Goal: Use online tool/utility: Utilize a website feature to perform a specific function

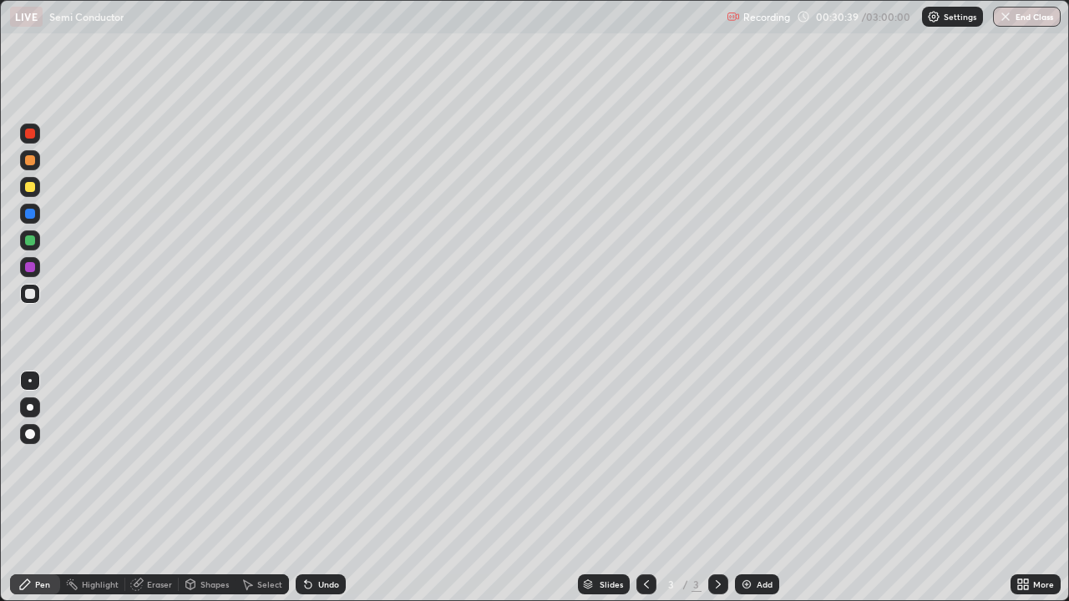
scroll to position [601, 1069]
click at [314, 576] on div "Undo" at bounding box center [321, 584] width 50 height 20
click at [771, 577] on div "Add" at bounding box center [757, 584] width 44 height 20
click at [318, 581] on div "Undo" at bounding box center [328, 584] width 21 height 8
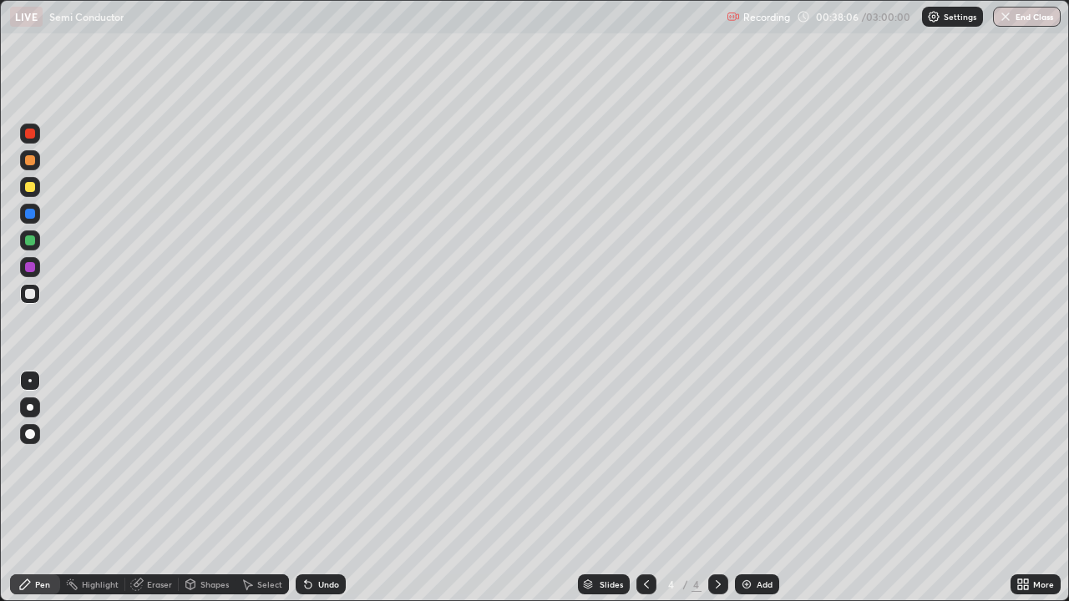
click at [314, 581] on div "Undo" at bounding box center [321, 584] width 50 height 20
click at [322, 578] on div "Undo" at bounding box center [321, 584] width 50 height 20
click at [316, 576] on div "Undo" at bounding box center [321, 584] width 50 height 20
click at [314, 579] on div "Undo" at bounding box center [321, 584] width 50 height 20
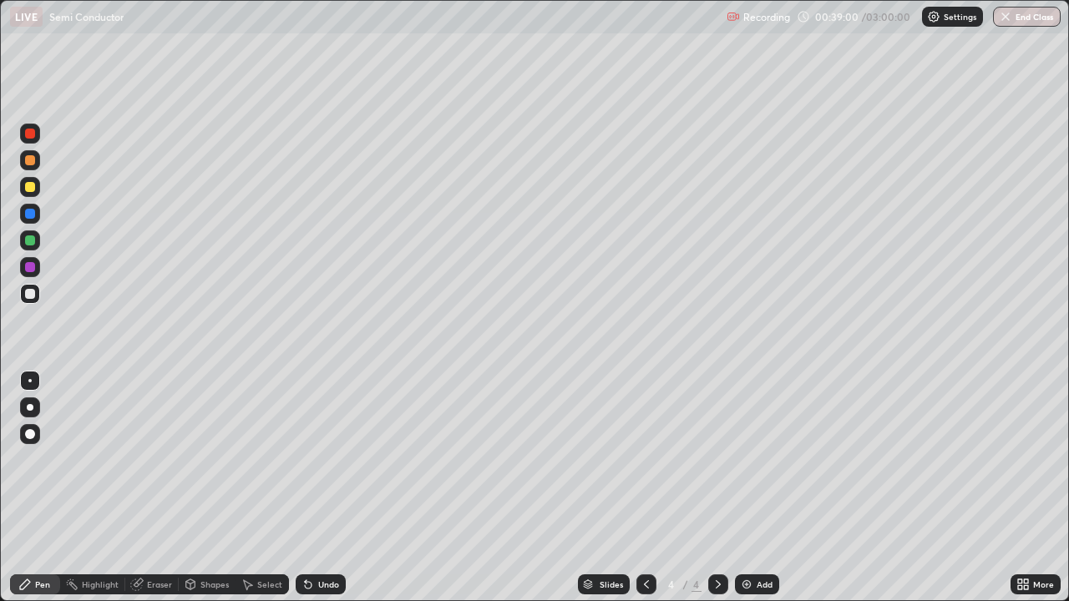
click at [311, 575] on div "Undo" at bounding box center [321, 584] width 50 height 20
click at [322, 588] on div "Undo" at bounding box center [328, 584] width 21 height 8
click at [755, 575] on div "Add" at bounding box center [757, 584] width 44 height 20
click at [645, 584] on icon at bounding box center [646, 584] width 13 height 13
click at [712, 575] on div at bounding box center [718, 584] width 20 height 20
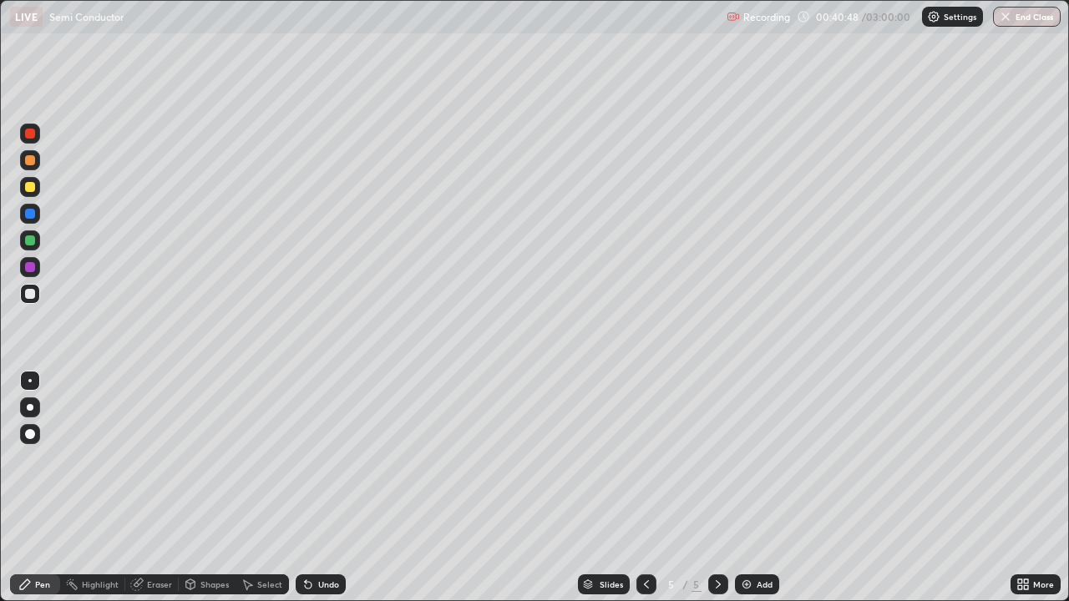
click at [319, 580] on div "Undo" at bounding box center [328, 584] width 21 height 8
click at [317, 575] on div "Undo" at bounding box center [321, 584] width 50 height 20
click at [644, 578] on icon at bounding box center [646, 584] width 13 height 13
click at [716, 584] on icon at bounding box center [717, 584] width 13 height 13
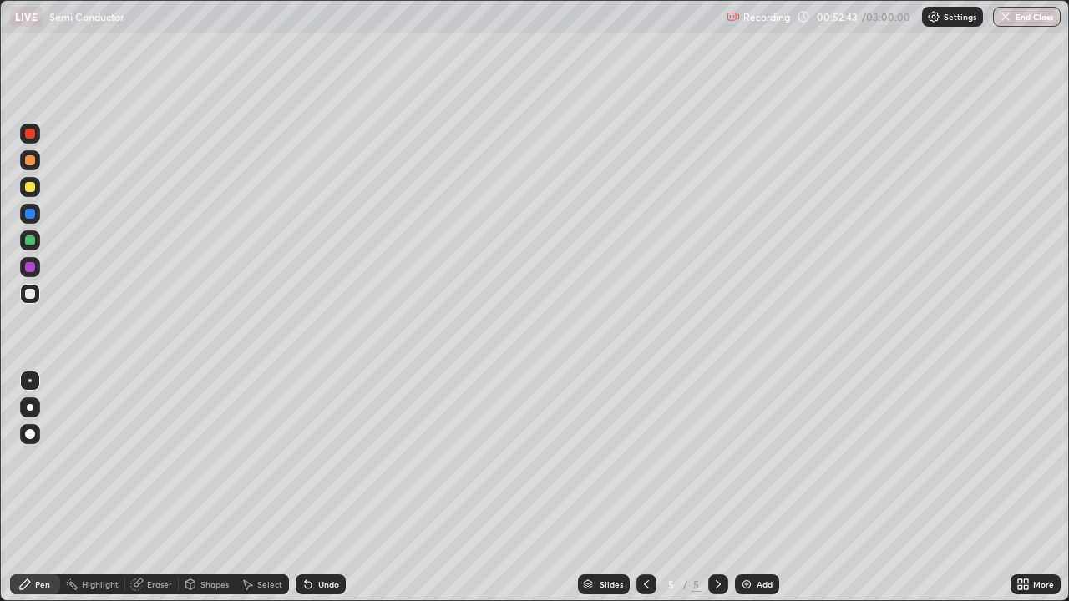
click at [766, 591] on div "Add" at bounding box center [757, 584] width 44 height 20
click at [330, 577] on div "Undo" at bounding box center [321, 584] width 50 height 20
click at [331, 578] on div "Undo" at bounding box center [321, 584] width 50 height 20
click at [334, 576] on div "Undo" at bounding box center [321, 584] width 50 height 20
click at [336, 577] on div "Undo" at bounding box center [321, 584] width 50 height 20
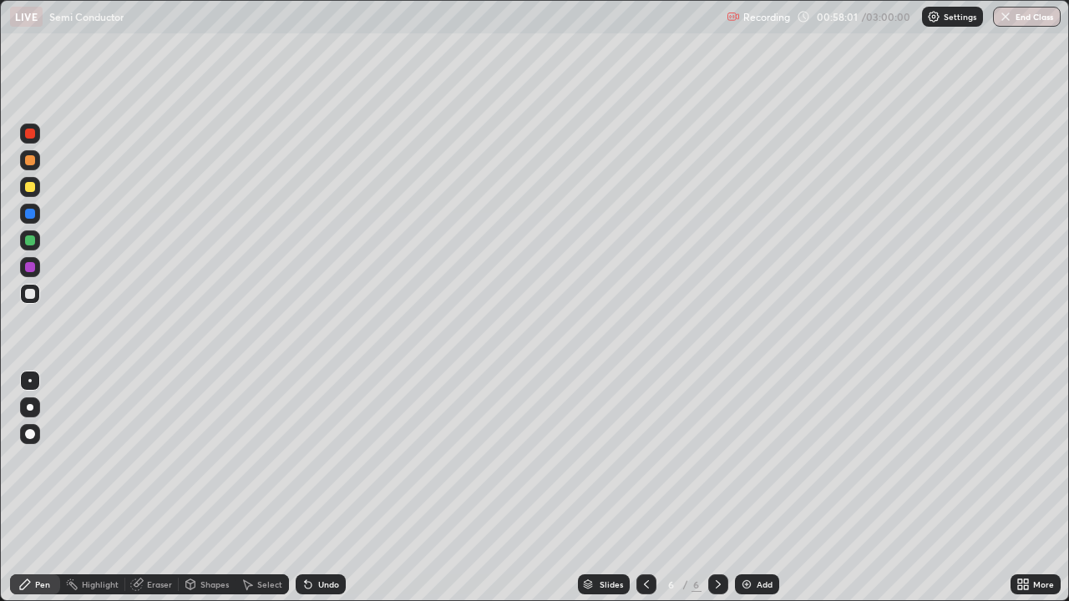
click at [761, 584] on div "Add" at bounding box center [764, 584] width 16 height 8
click at [323, 584] on div "Undo" at bounding box center [328, 584] width 21 height 8
click at [316, 578] on div "Undo" at bounding box center [321, 584] width 50 height 20
click at [321, 577] on div "Undo" at bounding box center [321, 584] width 50 height 20
click at [318, 580] on div "Undo" at bounding box center [328, 584] width 21 height 8
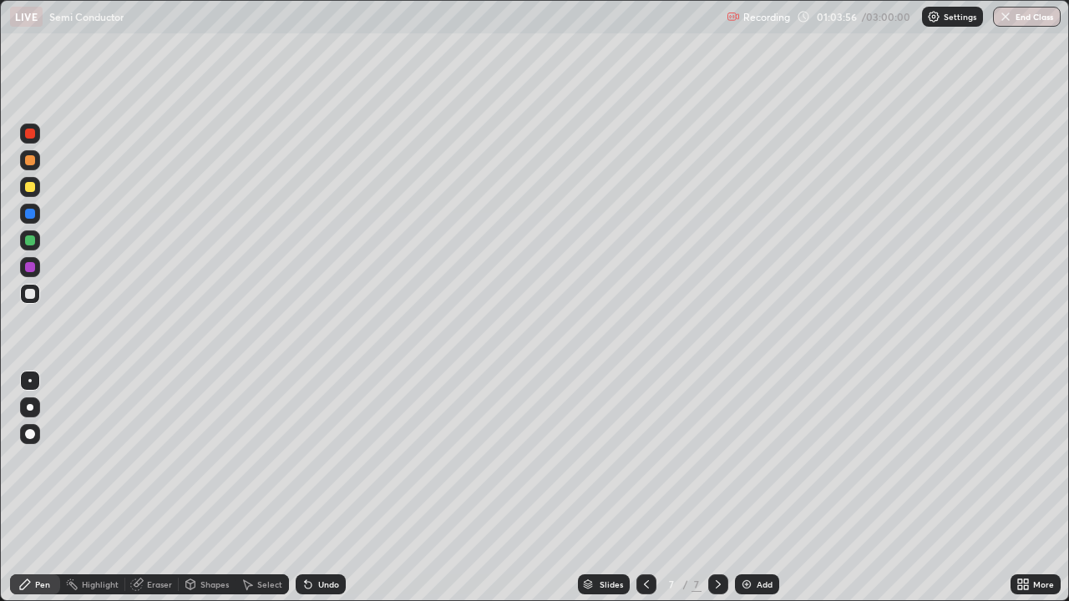
click at [313, 577] on div "Undo" at bounding box center [321, 584] width 50 height 20
click at [311, 576] on div "Undo" at bounding box center [321, 584] width 50 height 20
click at [314, 577] on div "Undo" at bounding box center [321, 584] width 50 height 20
click at [314, 575] on div "Undo" at bounding box center [321, 584] width 50 height 20
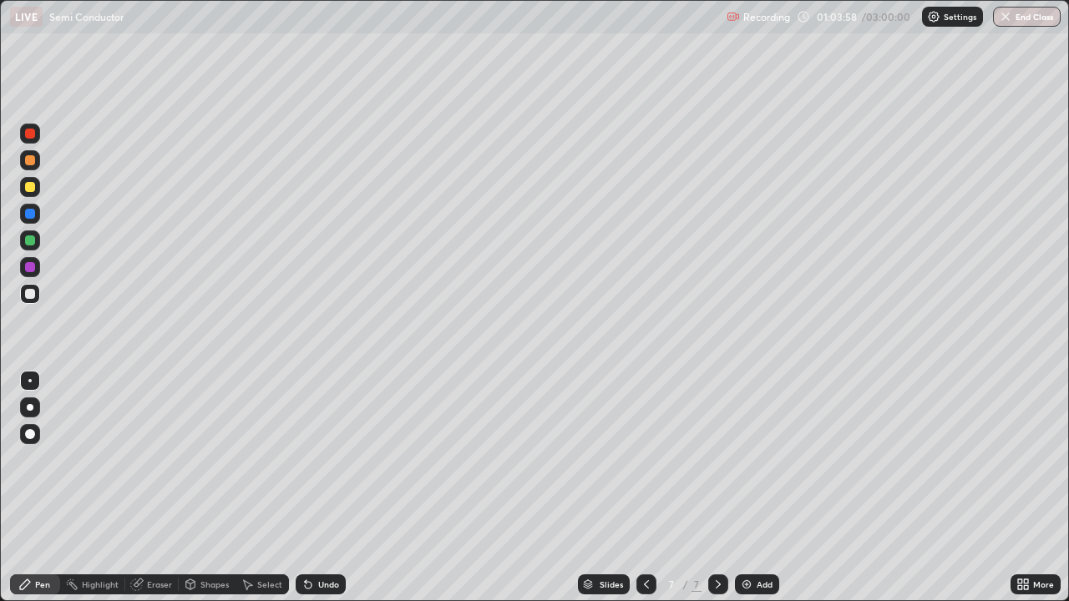
click at [318, 580] on div "Undo" at bounding box center [328, 584] width 21 height 8
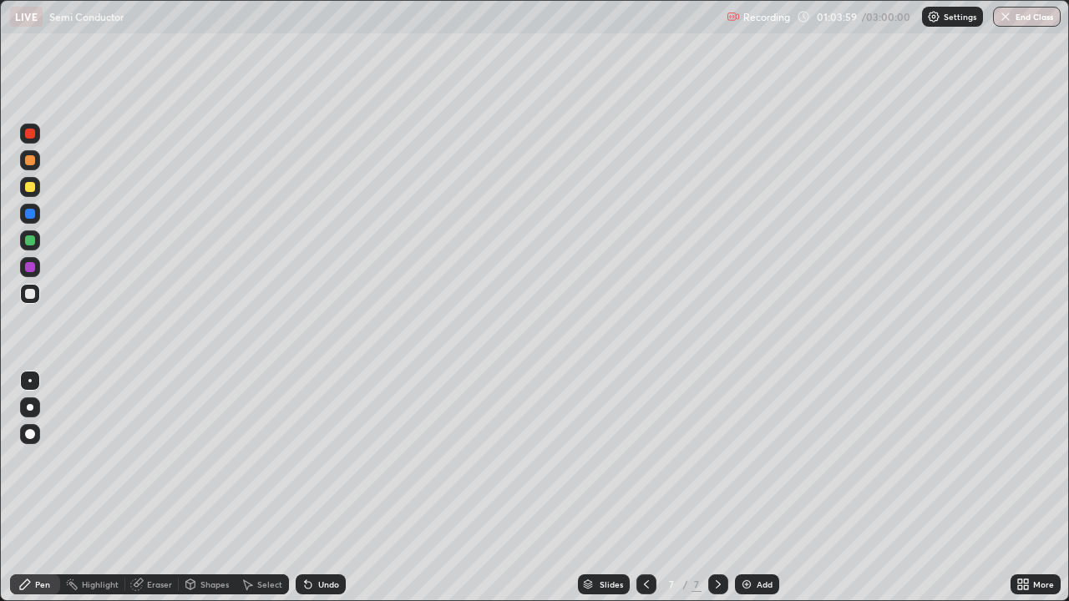
click at [318, 580] on div "Undo" at bounding box center [328, 584] width 21 height 8
click at [760, 591] on div "Add" at bounding box center [757, 584] width 44 height 20
click at [645, 584] on icon at bounding box center [646, 584] width 13 height 13
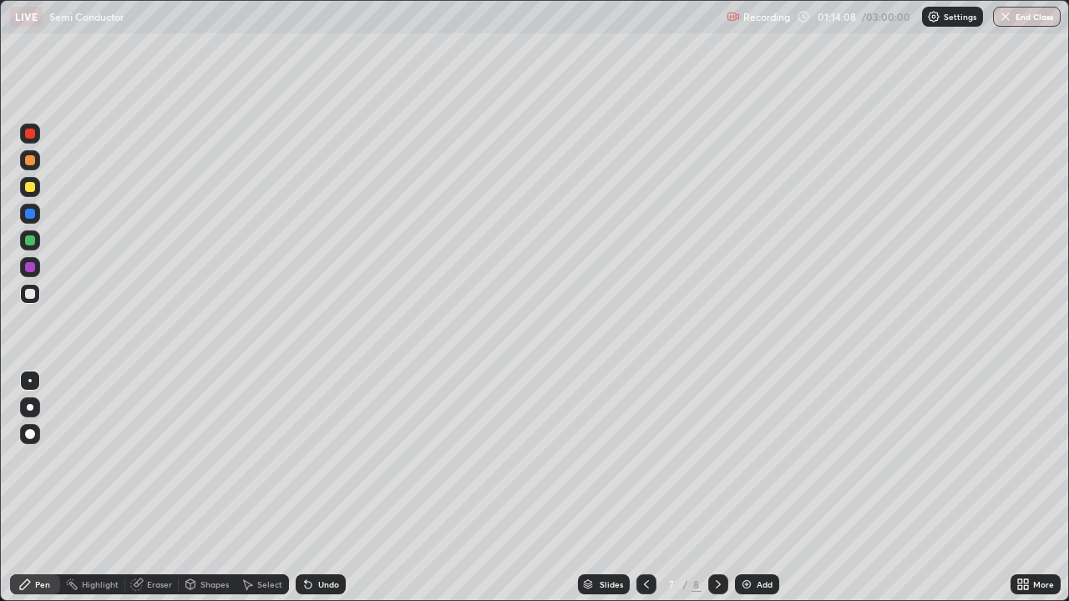
click at [326, 592] on div "Undo" at bounding box center [321, 584] width 50 height 20
click at [716, 587] on icon at bounding box center [717, 584] width 13 height 13
click at [325, 581] on div "Undo" at bounding box center [328, 584] width 21 height 8
click at [318, 583] on div "Undo" at bounding box center [328, 584] width 21 height 8
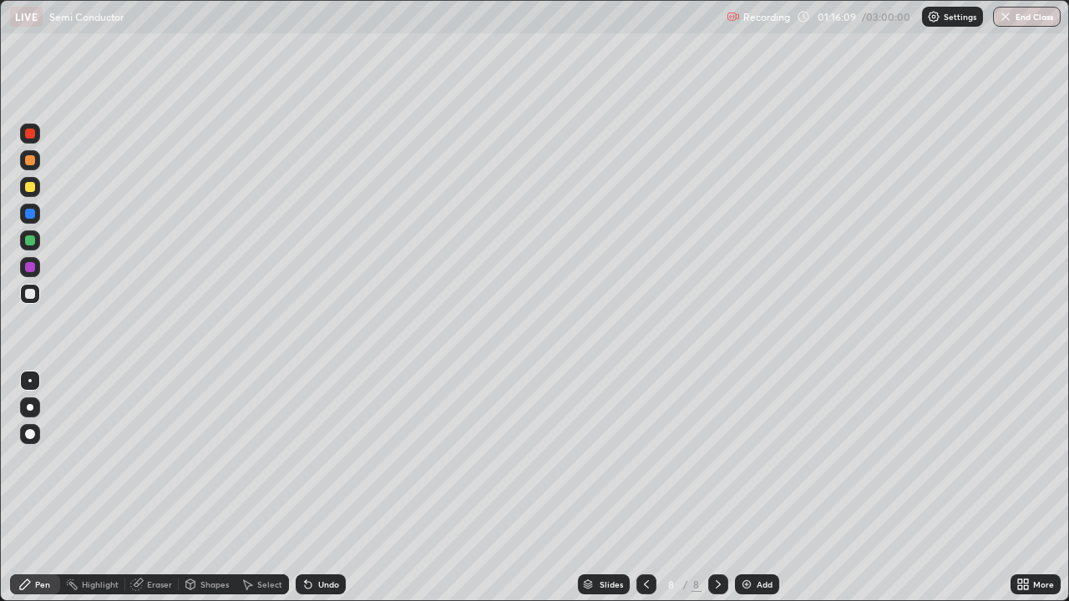
click at [314, 592] on div "Undo" at bounding box center [321, 584] width 50 height 20
click at [321, 578] on div "Undo" at bounding box center [321, 584] width 50 height 20
click at [318, 576] on div "Undo" at bounding box center [321, 584] width 50 height 20
click at [157, 585] on div "Eraser" at bounding box center [159, 584] width 25 height 8
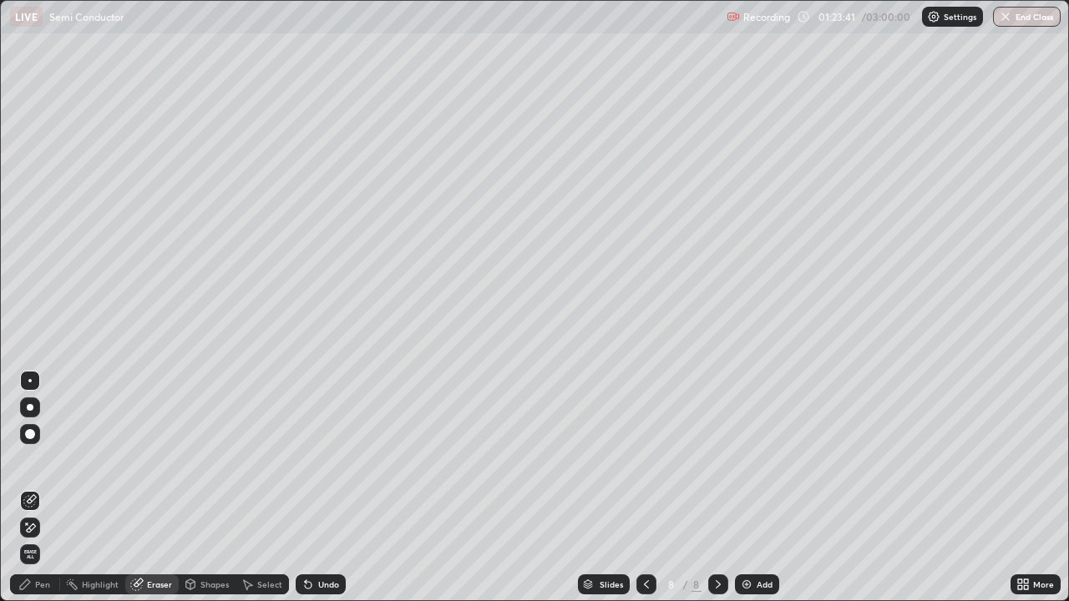
click at [46, 576] on div "Pen" at bounding box center [35, 584] width 50 height 20
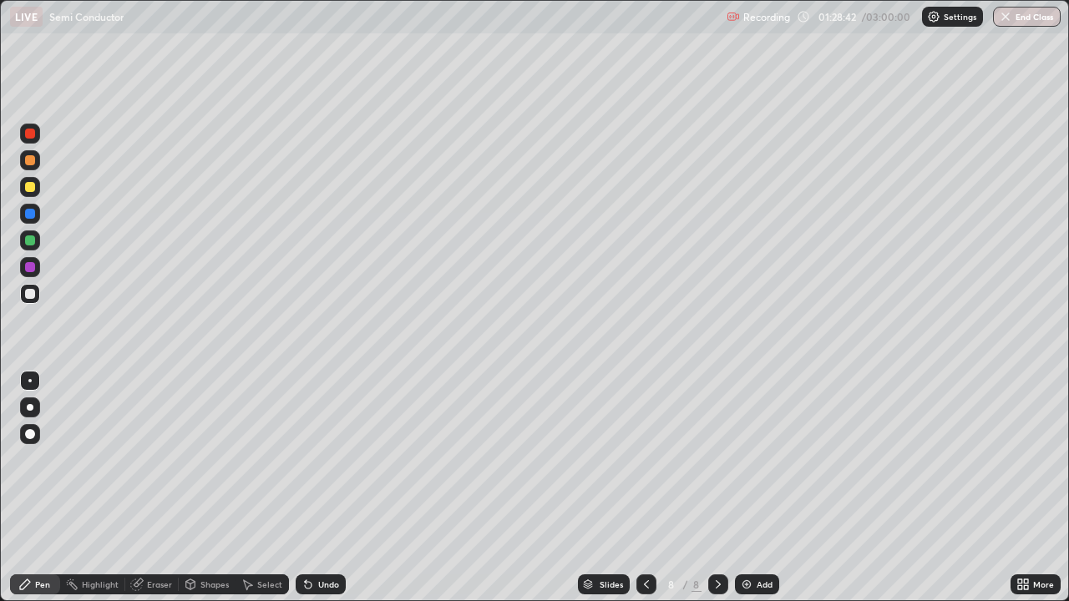
click at [760, 588] on div "Add" at bounding box center [764, 584] width 16 height 8
click at [323, 576] on div "Undo" at bounding box center [321, 584] width 50 height 20
click at [645, 581] on icon at bounding box center [646, 584] width 13 height 13
click at [713, 579] on icon at bounding box center [717, 584] width 13 height 13
click at [309, 570] on div "Undo" at bounding box center [317, 584] width 57 height 33
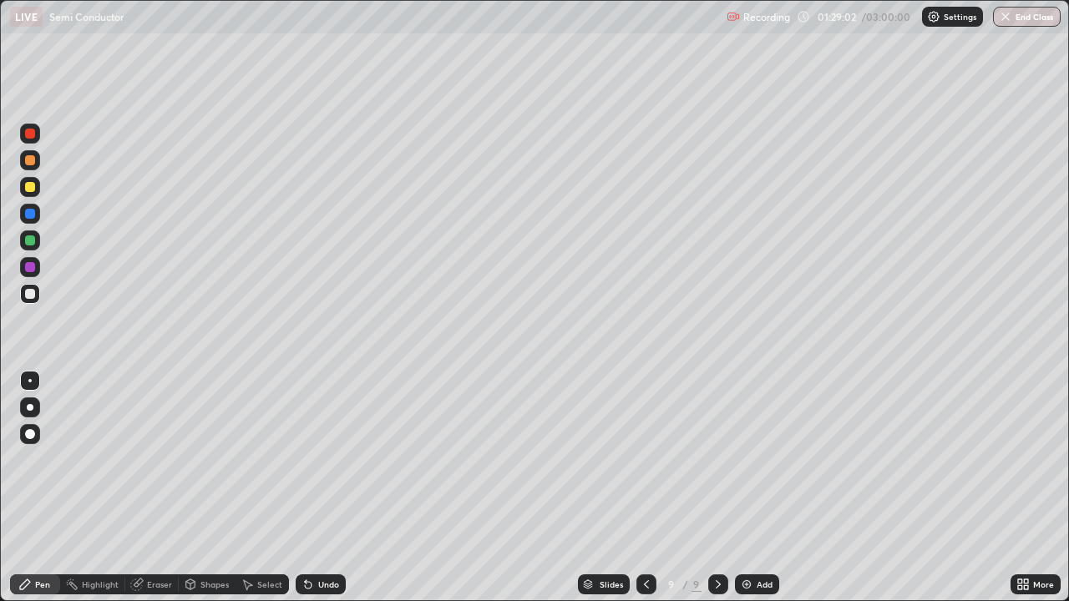
click at [305, 581] on icon at bounding box center [306, 581] width 2 height 2
click at [316, 579] on div "Undo" at bounding box center [321, 584] width 50 height 20
click at [643, 588] on icon at bounding box center [646, 584] width 13 height 13
click at [716, 588] on icon at bounding box center [717, 584] width 13 height 13
click at [645, 584] on icon at bounding box center [646, 584] width 13 height 13
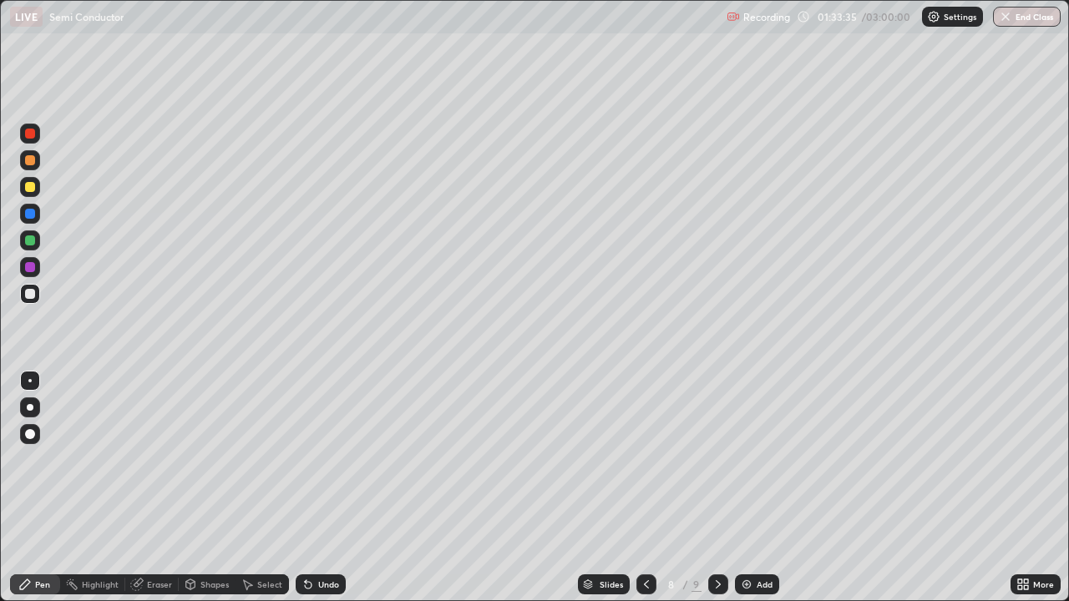
click at [716, 584] on icon at bounding box center [717, 584] width 13 height 13
click at [766, 577] on div "Add" at bounding box center [757, 584] width 44 height 20
click at [312, 575] on div "Undo" at bounding box center [321, 584] width 50 height 20
click at [316, 578] on div "Undo" at bounding box center [321, 584] width 50 height 20
click at [331, 584] on div "Undo" at bounding box center [328, 584] width 21 height 8
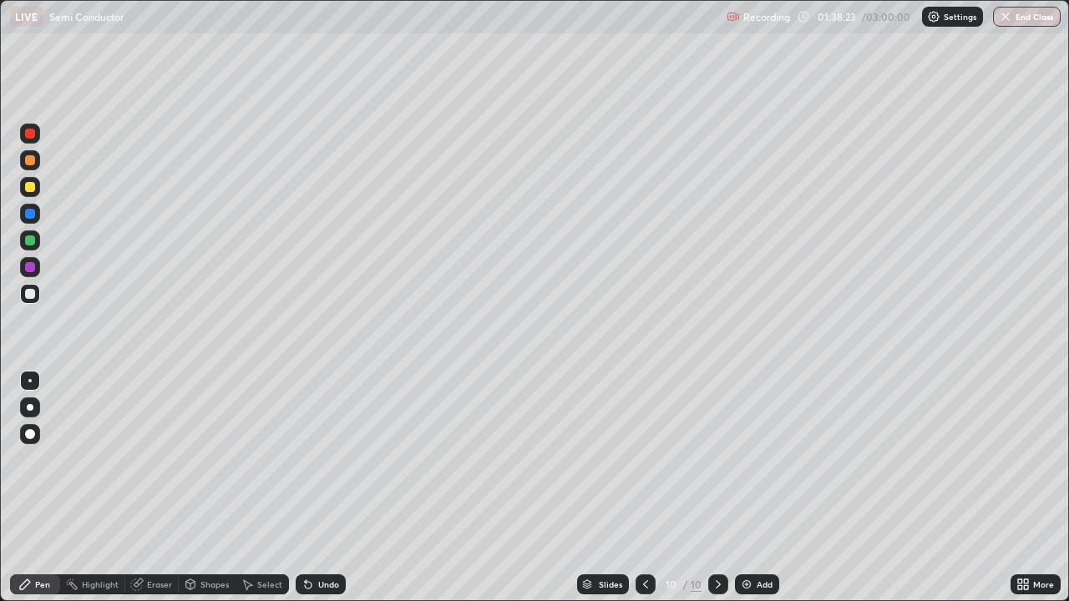
click at [331, 592] on div "Undo" at bounding box center [321, 584] width 50 height 20
click at [318, 584] on div "Undo" at bounding box center [328, 584] width 21 height 8
click at [306, 585] on icon at bounding box center [308, 585] width 7 height 7
